Goal: Use online tool/utility: Utilize a website feature to perform a specific function

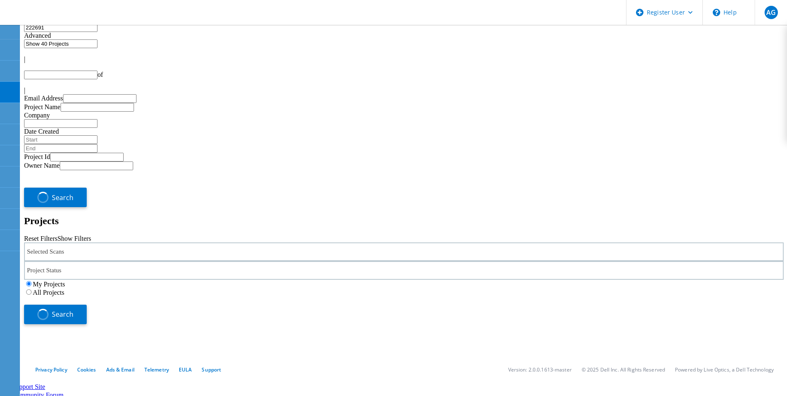
type input "1"
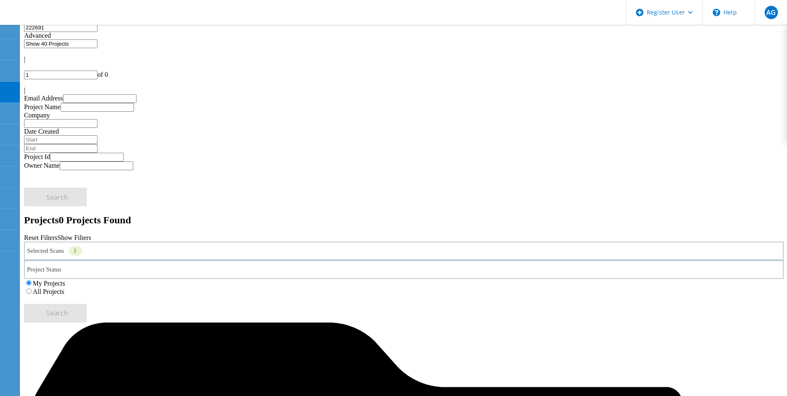
click at [506, 279] on div "My Projects All Projects" at bounding box center [403, 287] width 759 height 17
click at [64, 288] on label "All Projects" at bounding box center [49, 291] width 32 height 7
click at [32, 288] on input "All Projects" at bounding box center [28, 290] width 5 height 5
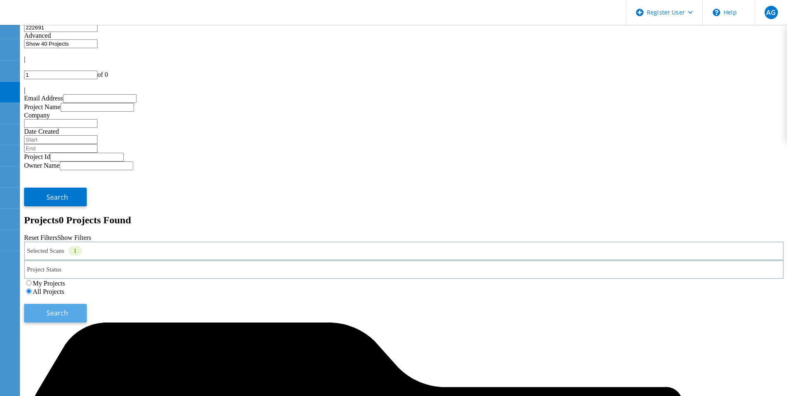
click at [87, 304] on button "Search" at bounding box center [55, 313] width 63 height 19
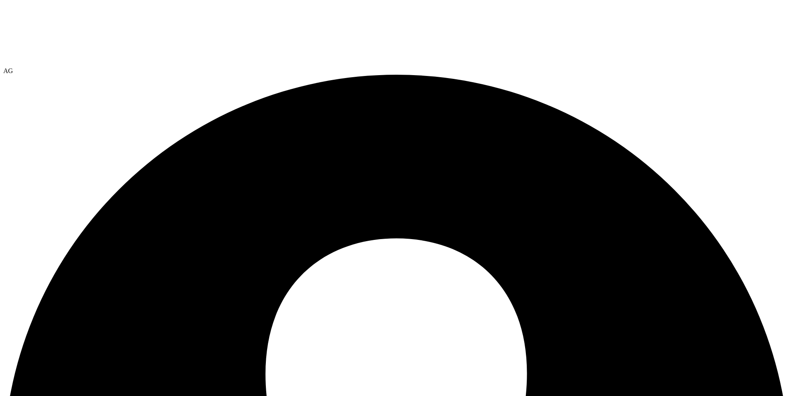
select select "USEast"
select select "USD"
drag, startPoint x: 63, startPoint y: 217, endPoint x: 100, endPoint y: 215, distance: 36.2
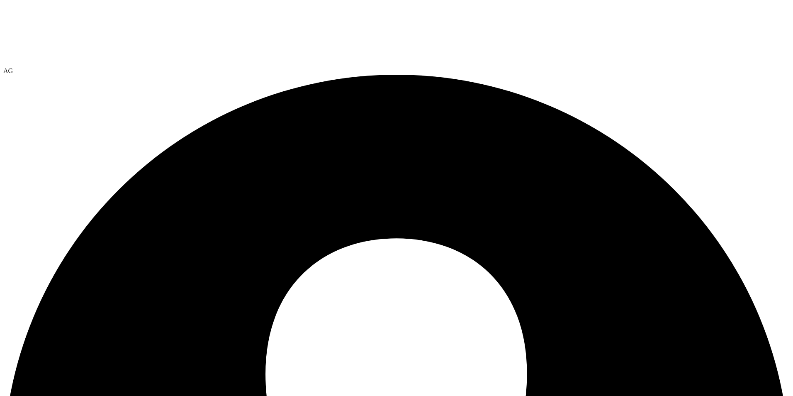
drag, startPoint x: 75, startPoint y: 236, endPoint x: 100, endPoint y: 235, distance: 24.9
drag, startPoint x: 132, startPoint y: 215, endPoint x: 116, endPoint y: 216, distance: 16.2
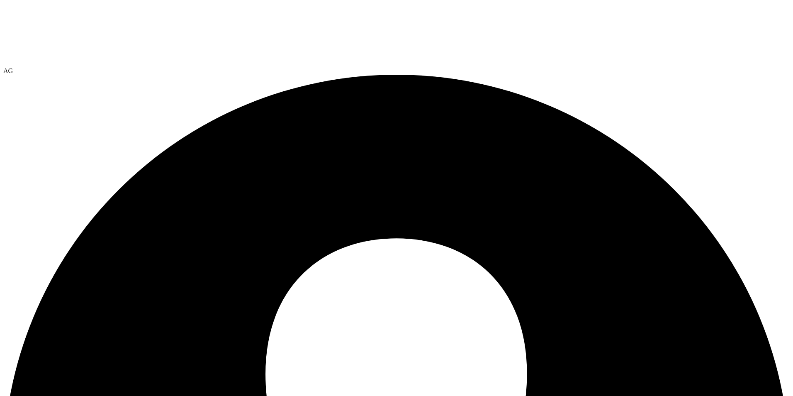
drag, startPoint x: 171, startPoint y: 94, endPoint x: 175, endPoint y: 97, distance: 4.8
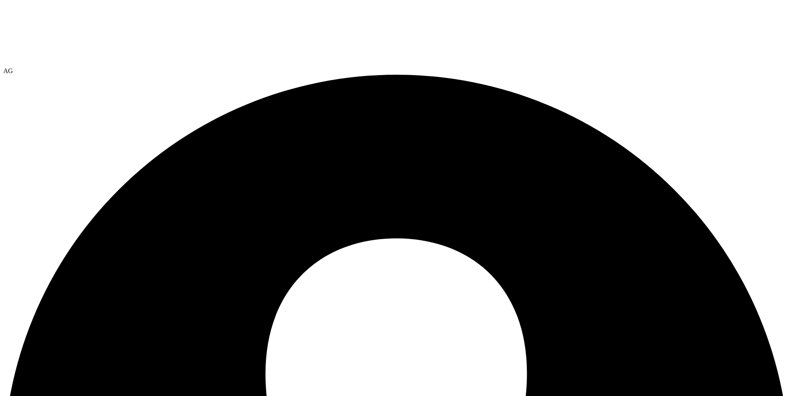
drag, startPoint x: 51, startPoint y: 173, endPoint x: 50, endPoint y: 178, distance: 5.0
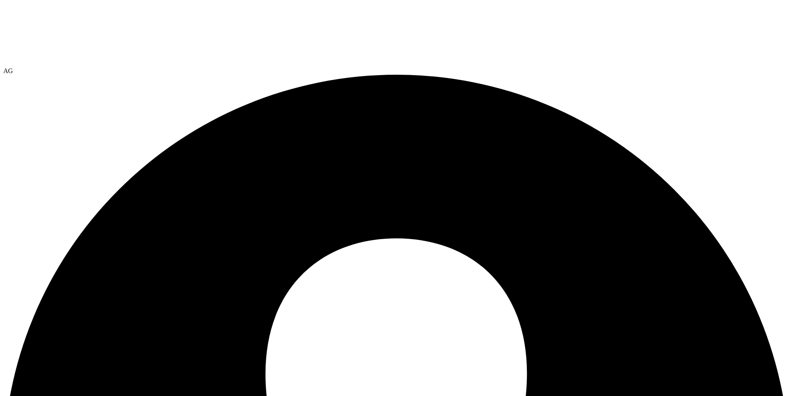
select select "USEast"
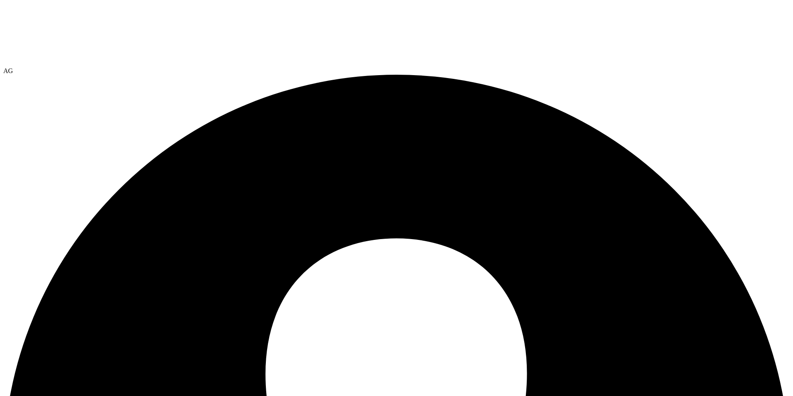
select select "USD"
select select "USEast"
select select "USD"
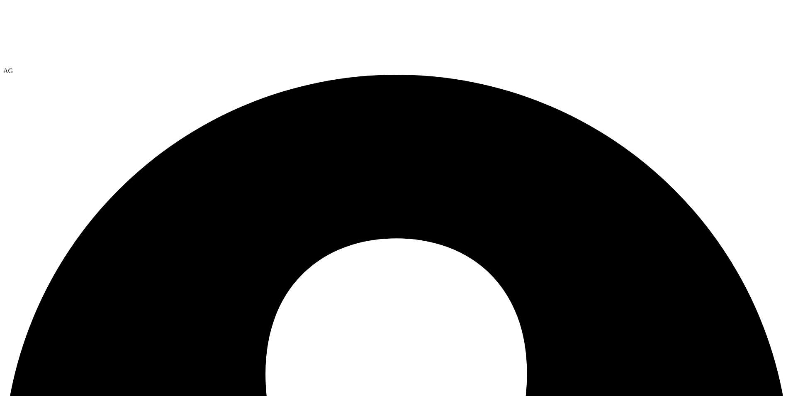
select select "USEast"
